Goal: Navigation & Orientation: Find specific page/section

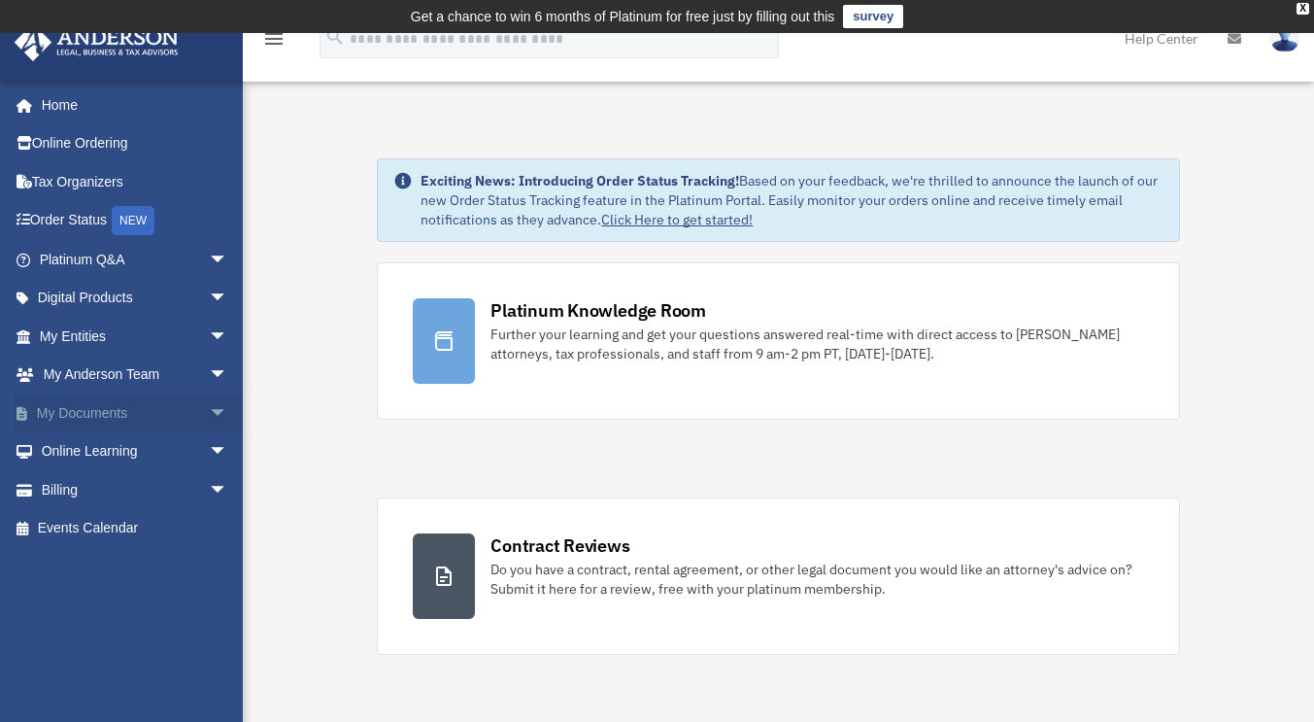
click at [75, 416] on link "My Documents arrow_drop_down" at bounding box center [136, 412] width 244 height 39
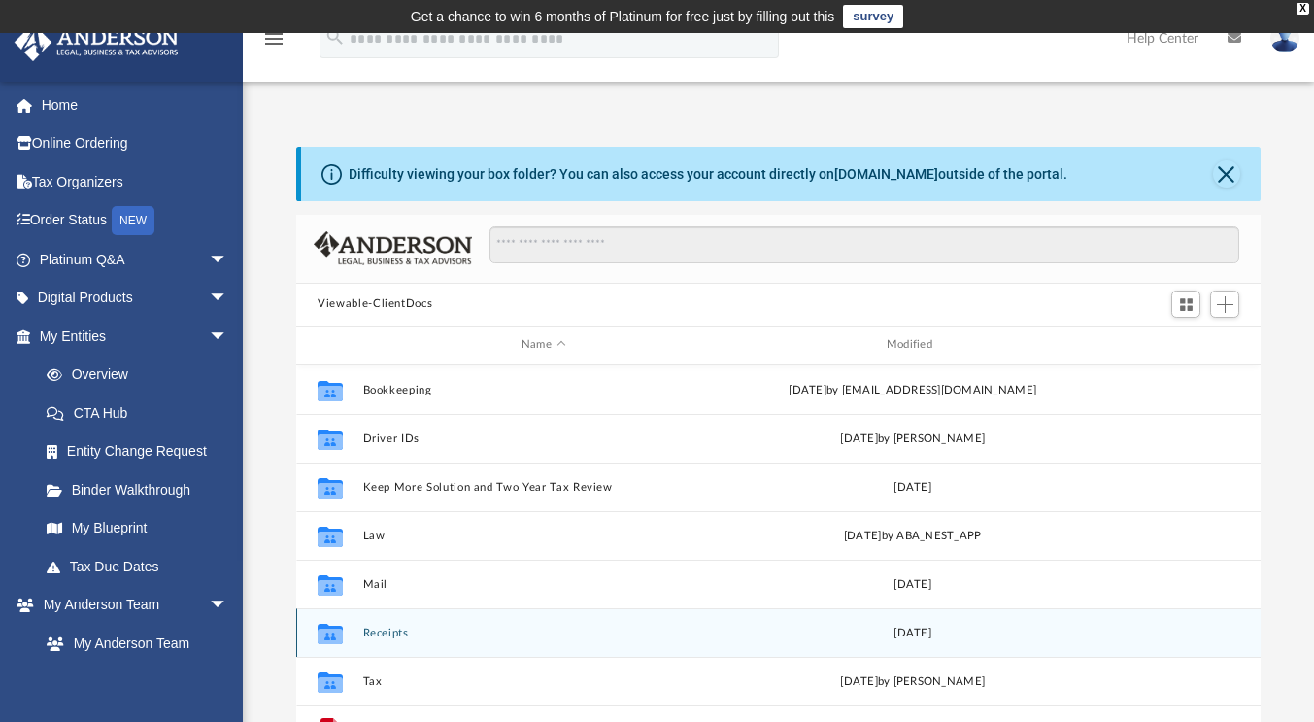
scroll to position [34, 0]
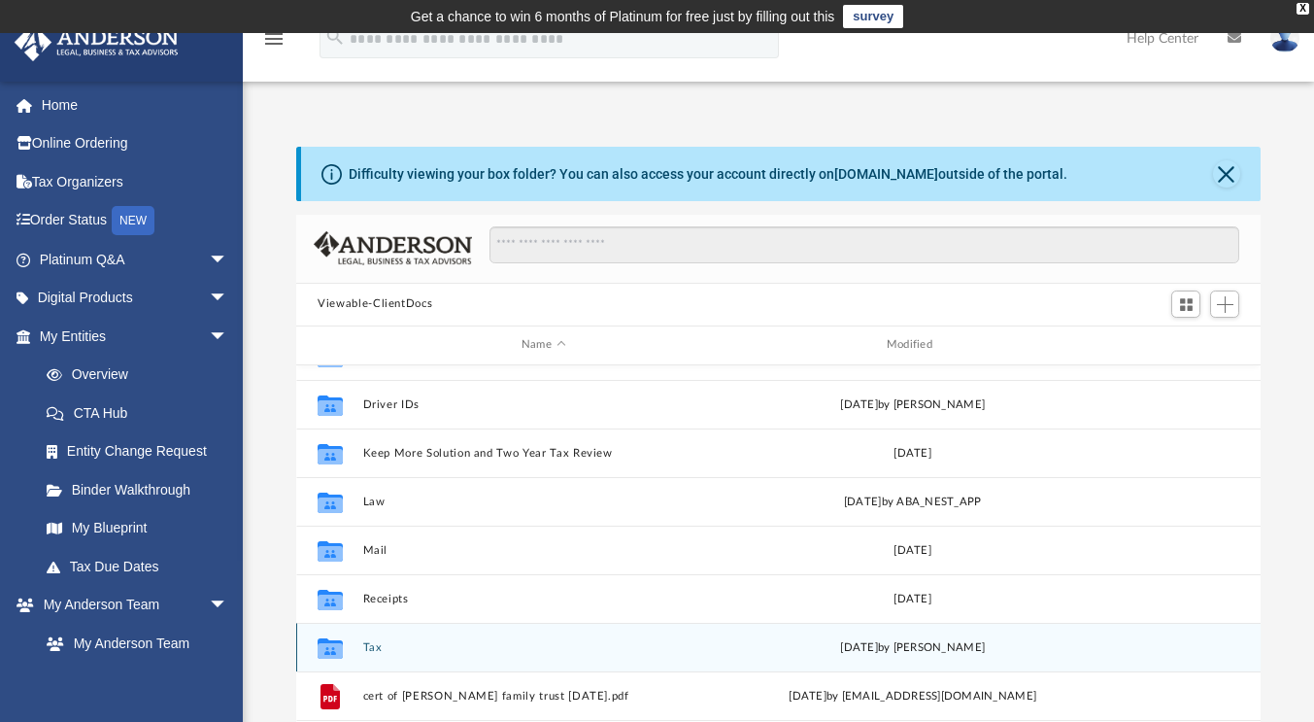
click at [368, 639] on div "Collaborated Folder Tax [DATE] by [PERSON_NAME]" at bounding box center [778, 647] width 964 height 49
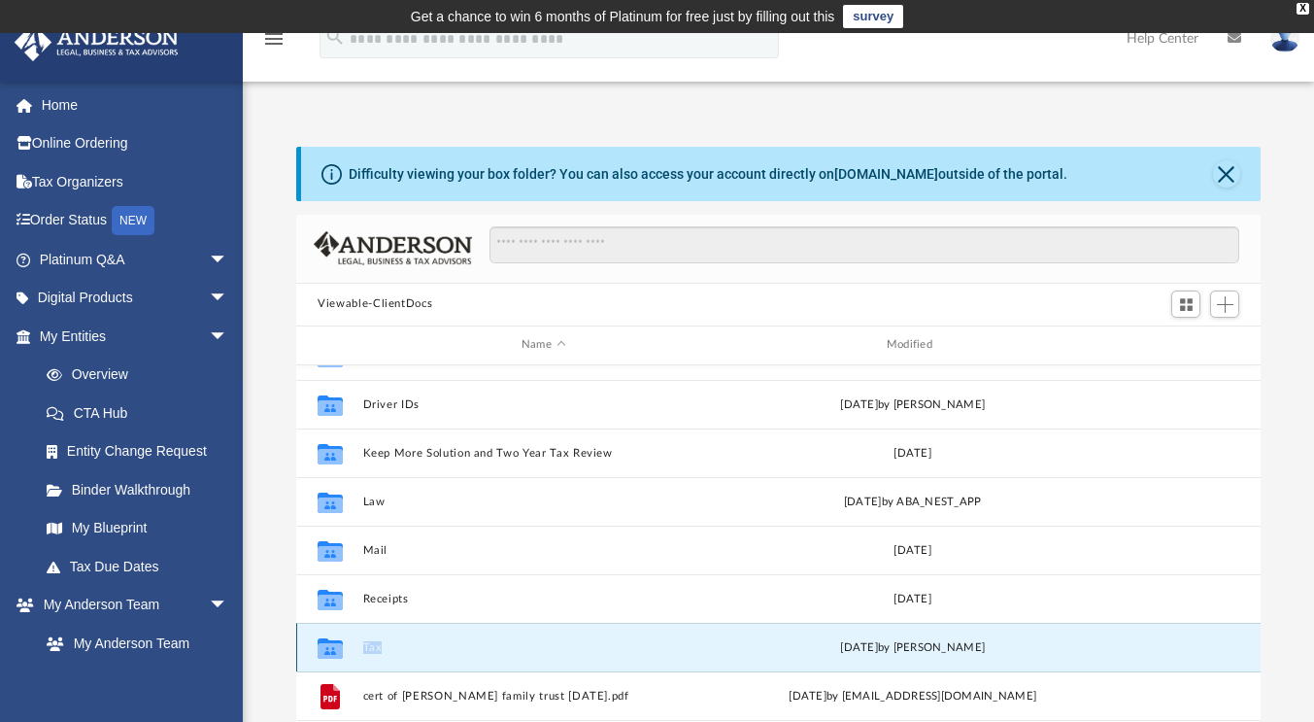
click at [363, 645] on button "Tax" at bounding box center [543, 647] width 361 height 13
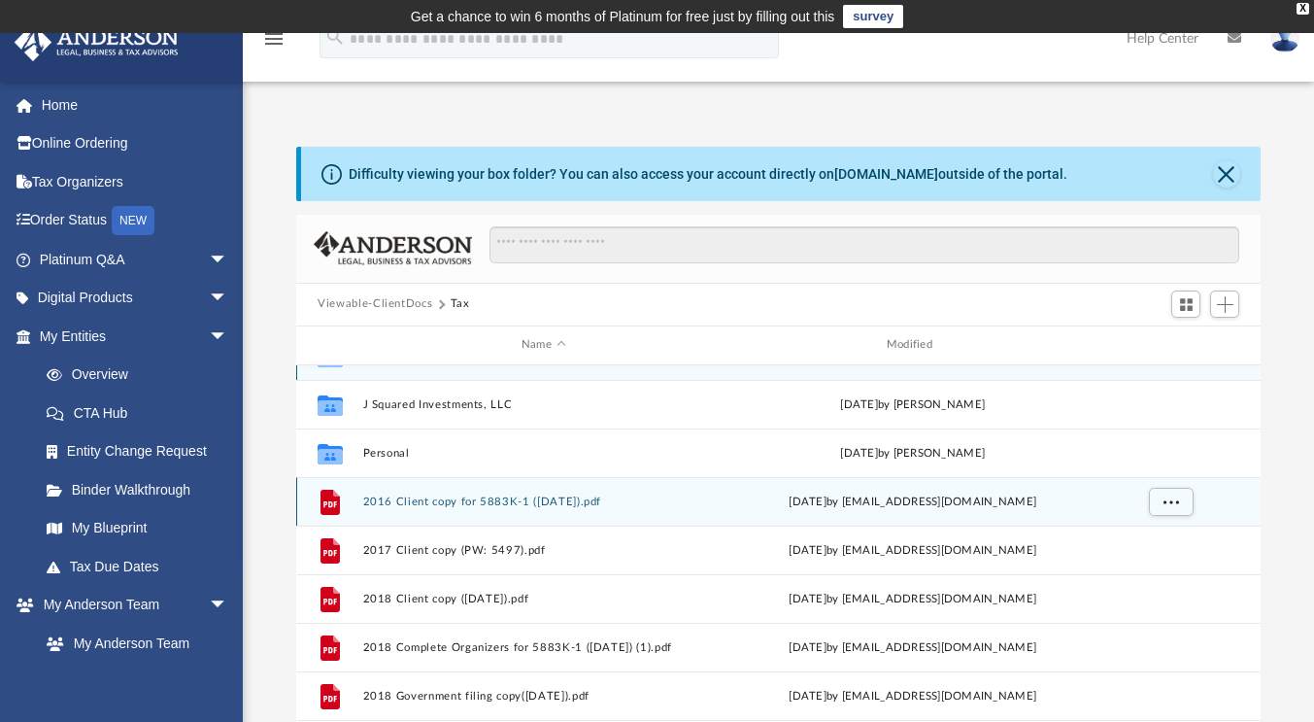
scroll to position [1, 0]
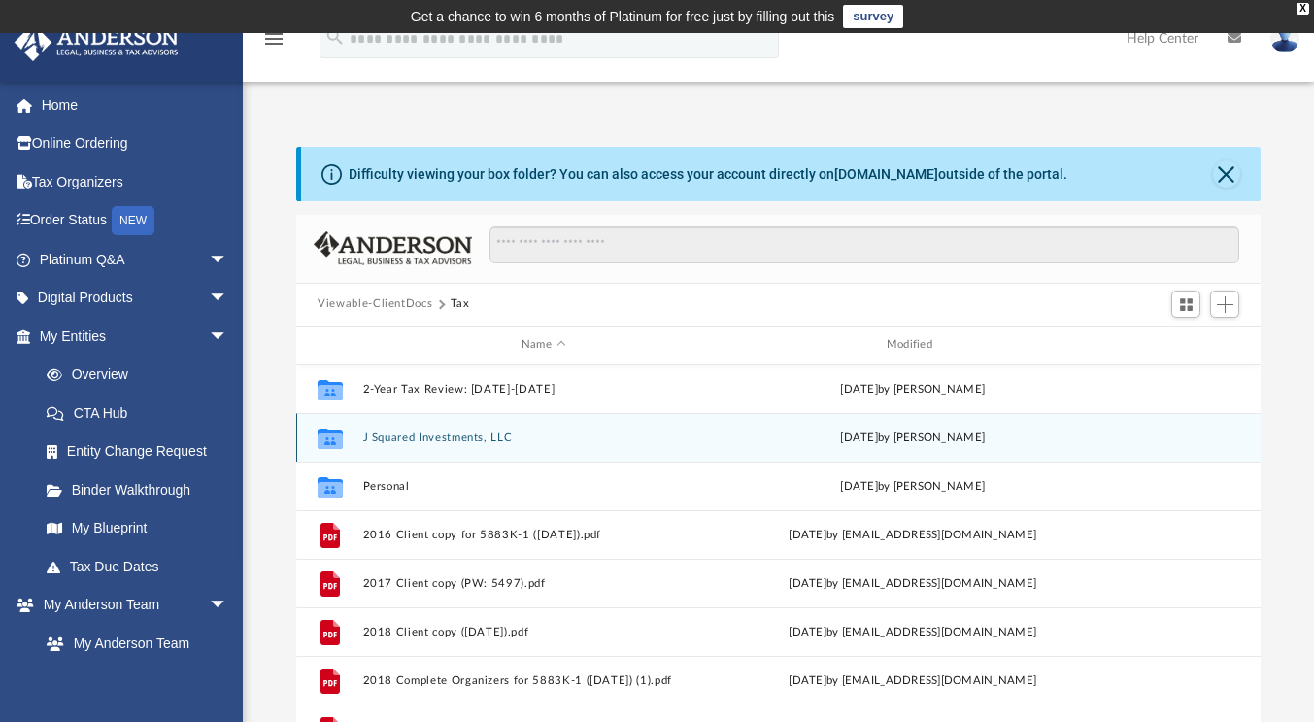
click at [504, 431] on button "J Squared Investments, LLC" at bounding box center [543, 437] width 361 height 13
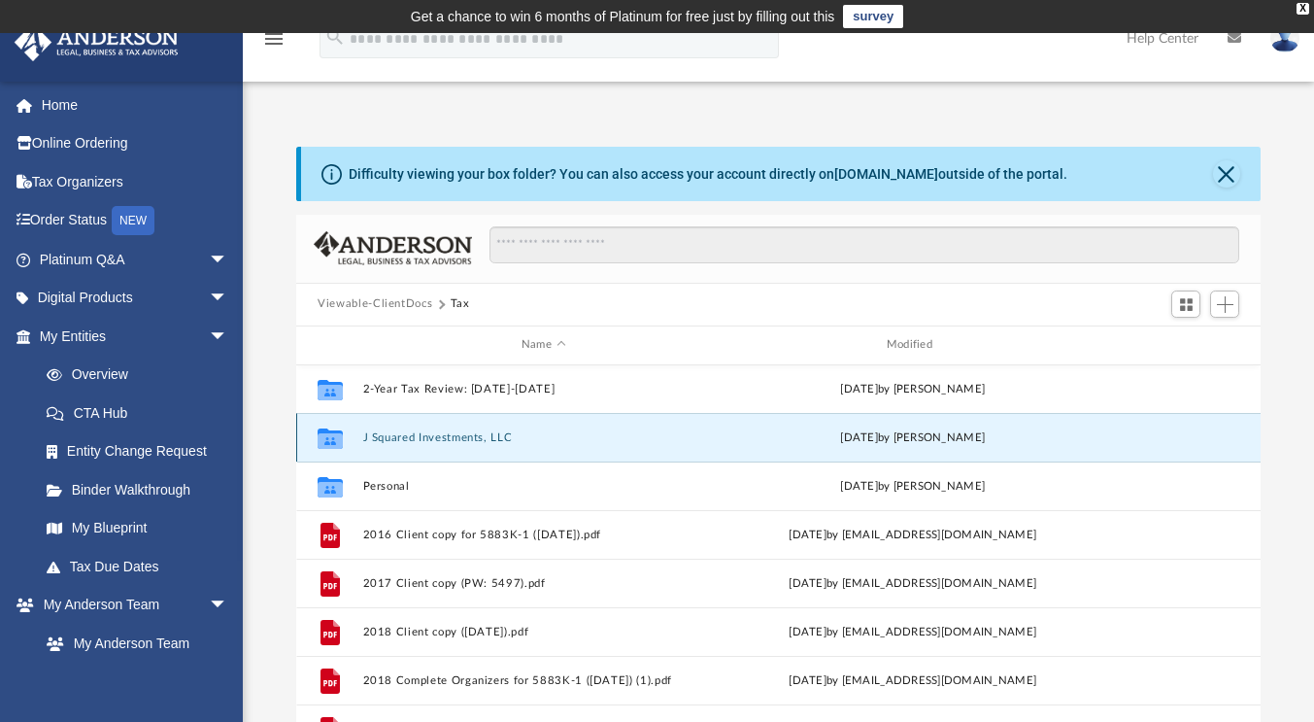
click at [504, 431] on button "J Squared Investments, LLC" at bounding box center [543, 437] width 361 height 13
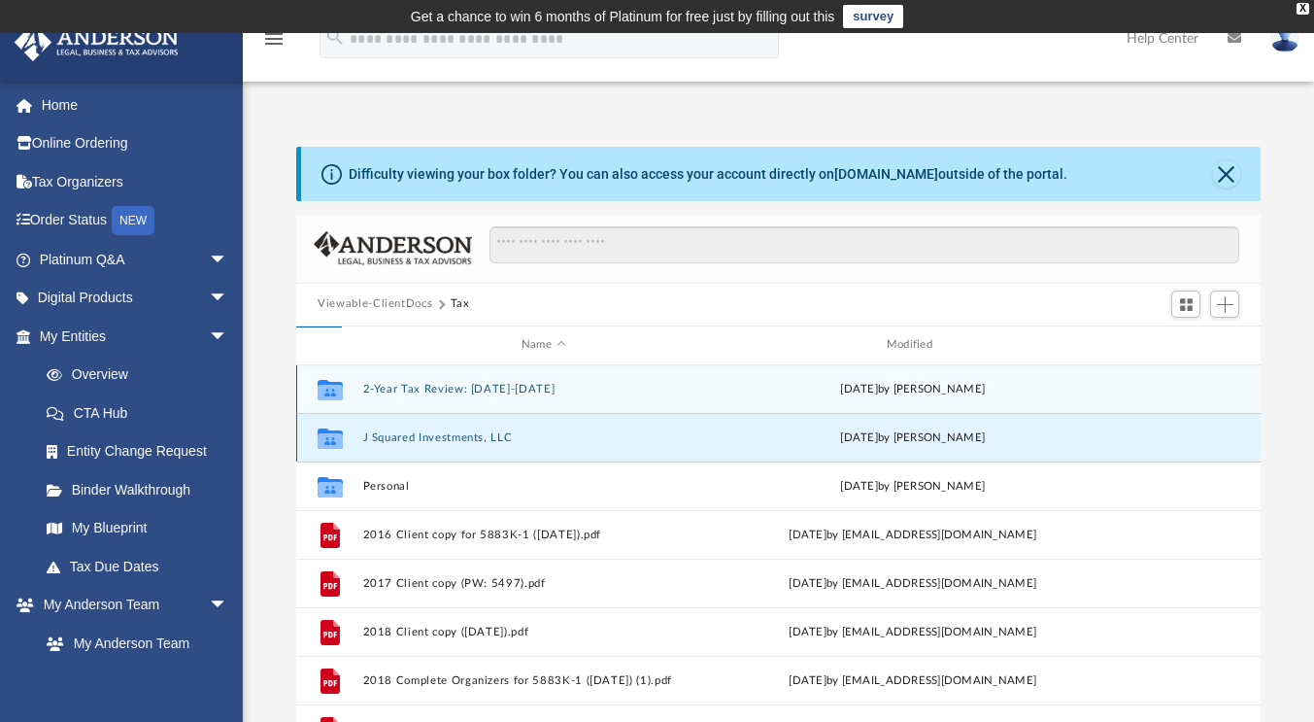
scroll to position [0, 0]
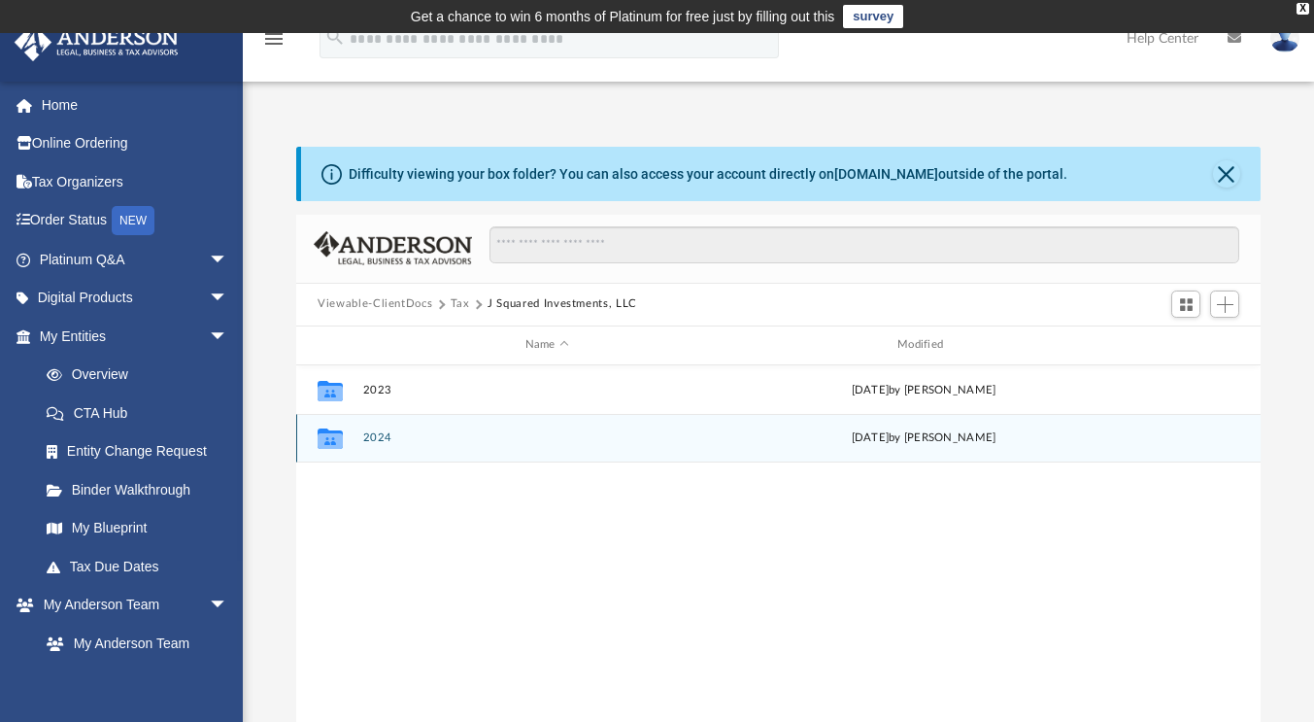
click at [378, 434] on button "2024" at bounding box center [547, 437] width 368 height 13
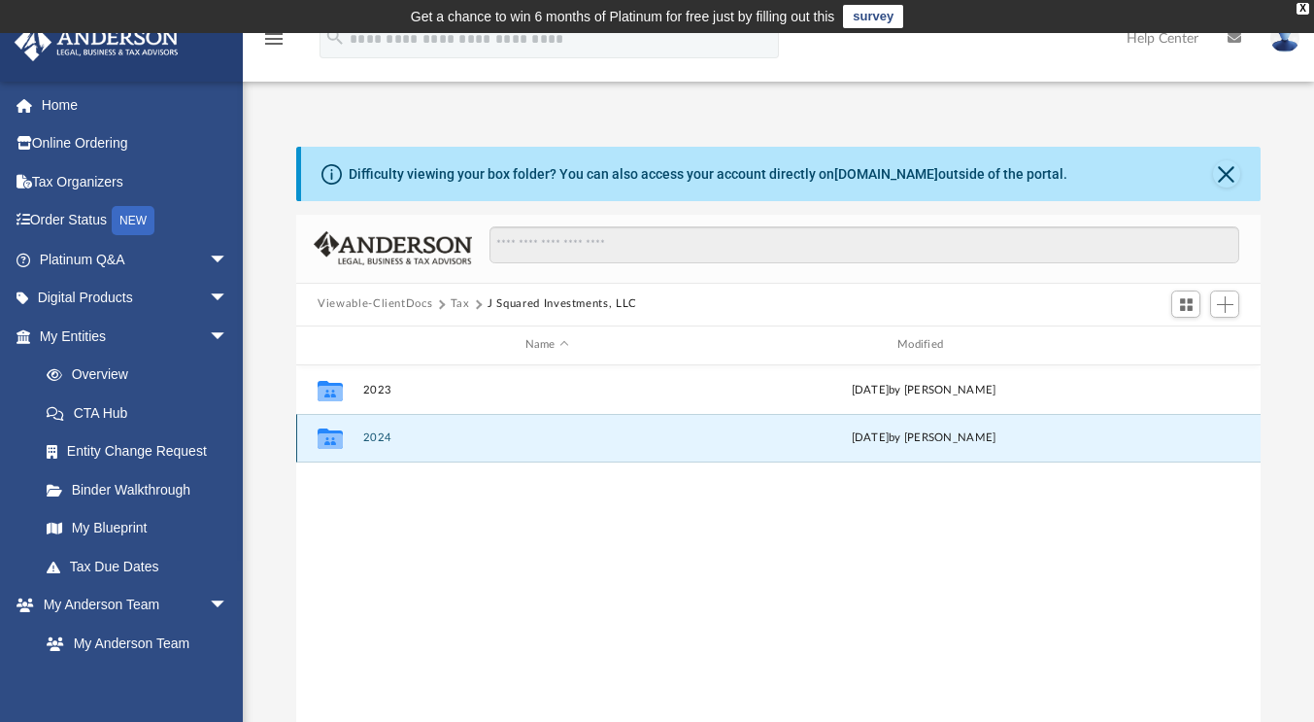
click at [378, 434] on button "2024" at bounding box center [547, 437] width 368 height 13
